Goal: Information Seeking & Learning: Learn about a topic

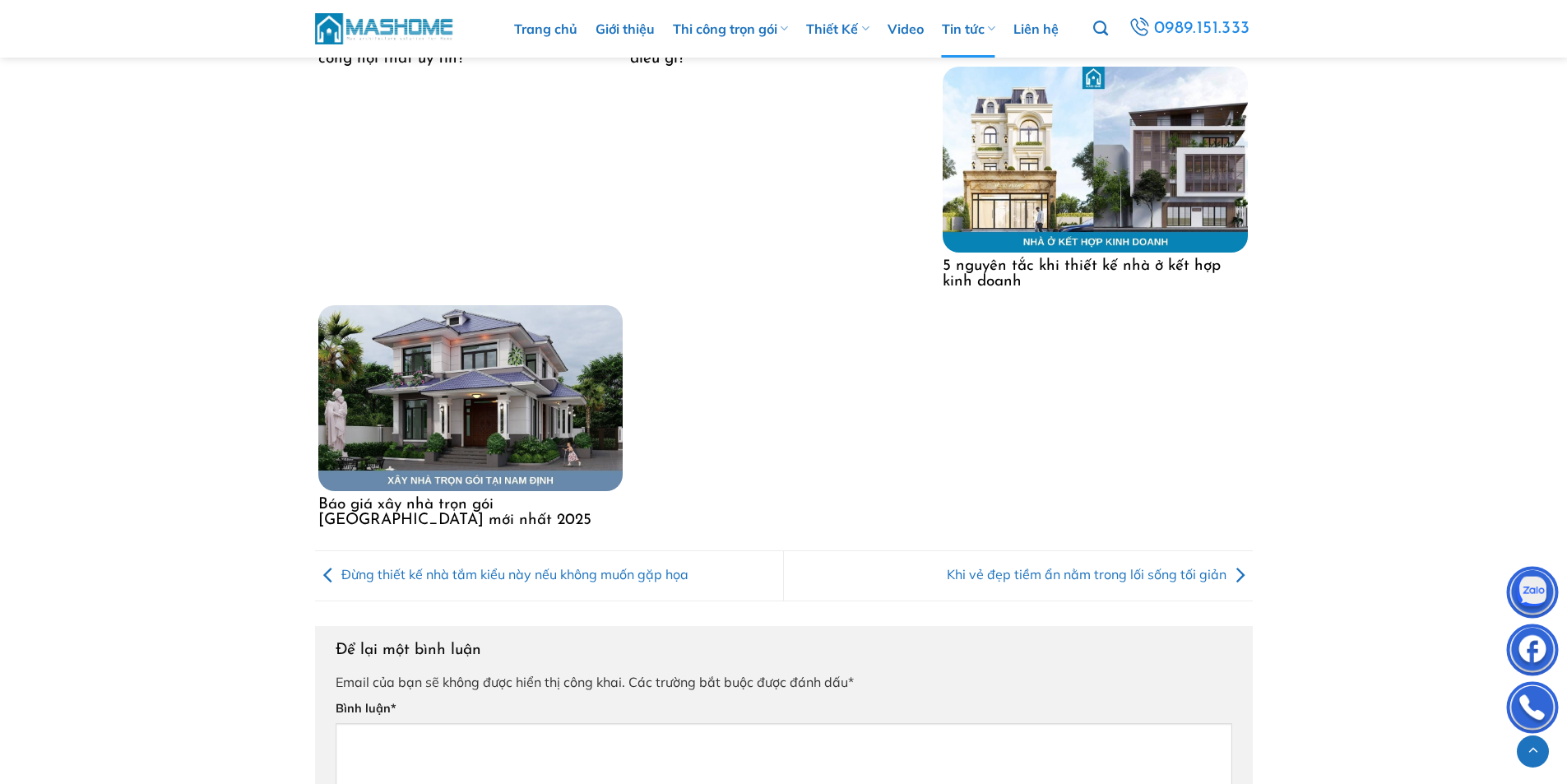
scroll to position [4862, 0]
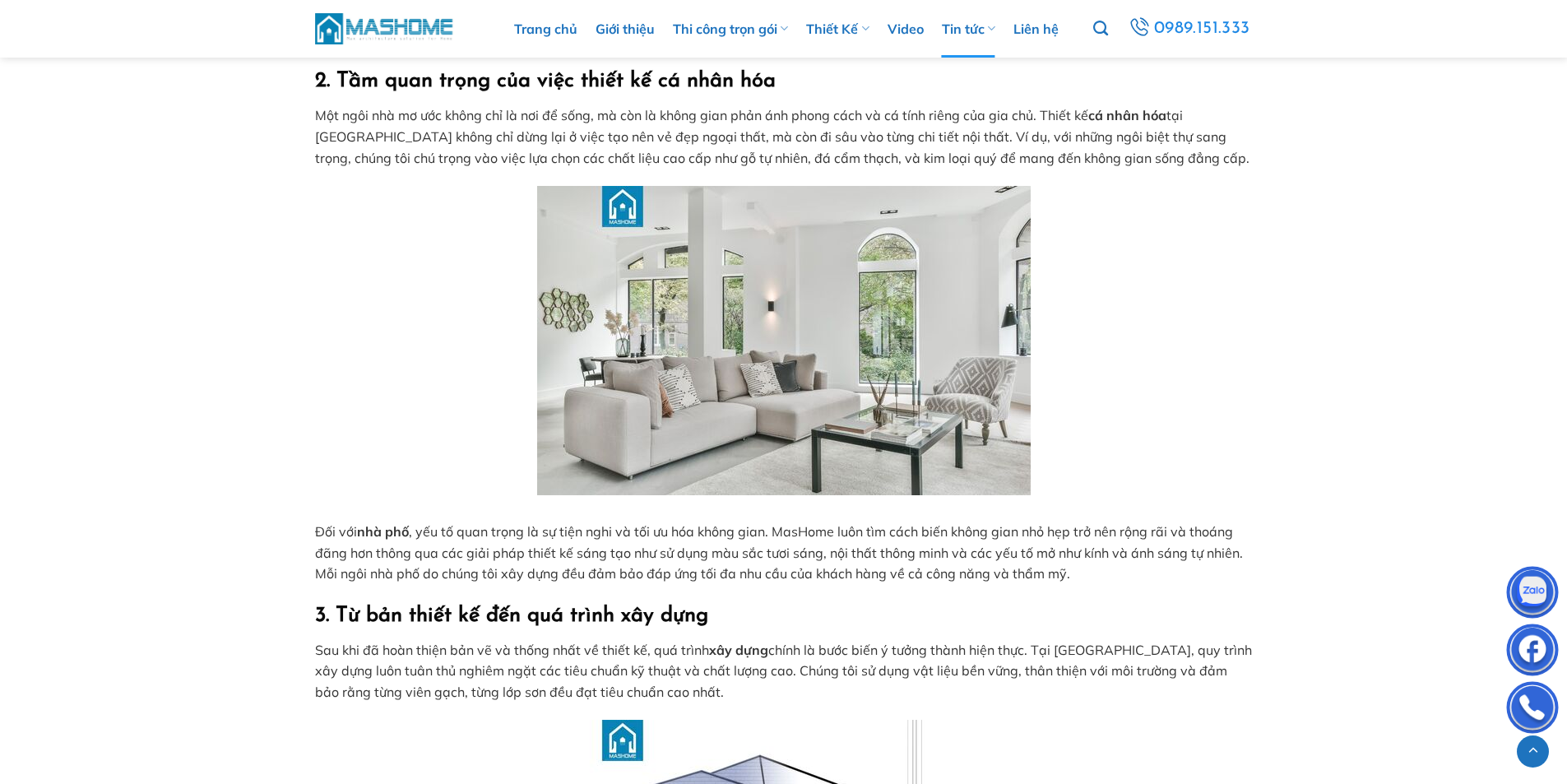
scroll to position [1078, 0]
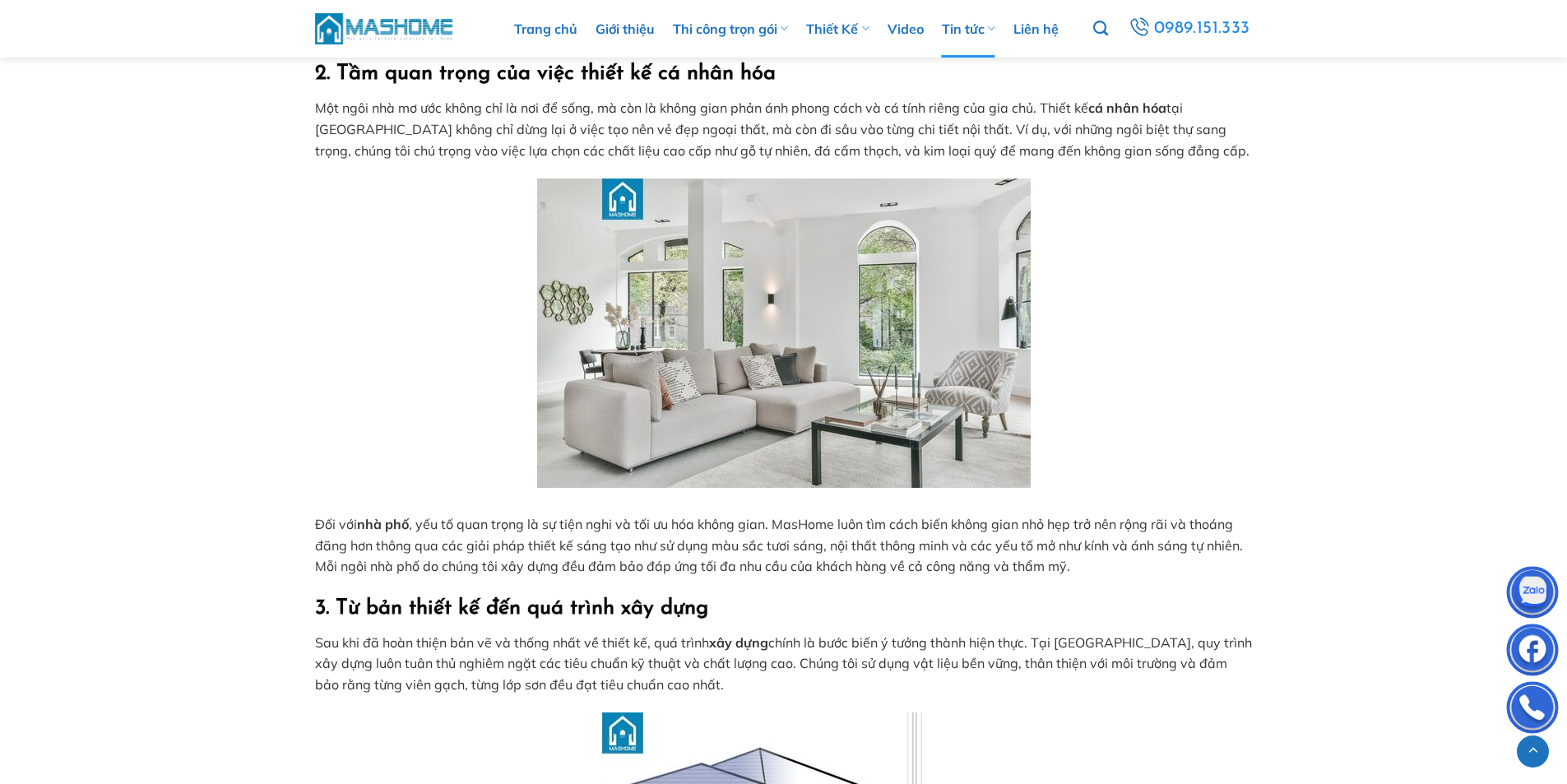
click at [885, 332] on img at bounding box center [784, 333] width 494 height 309
